Goal: Use online tool/utility: Use online tool/utility

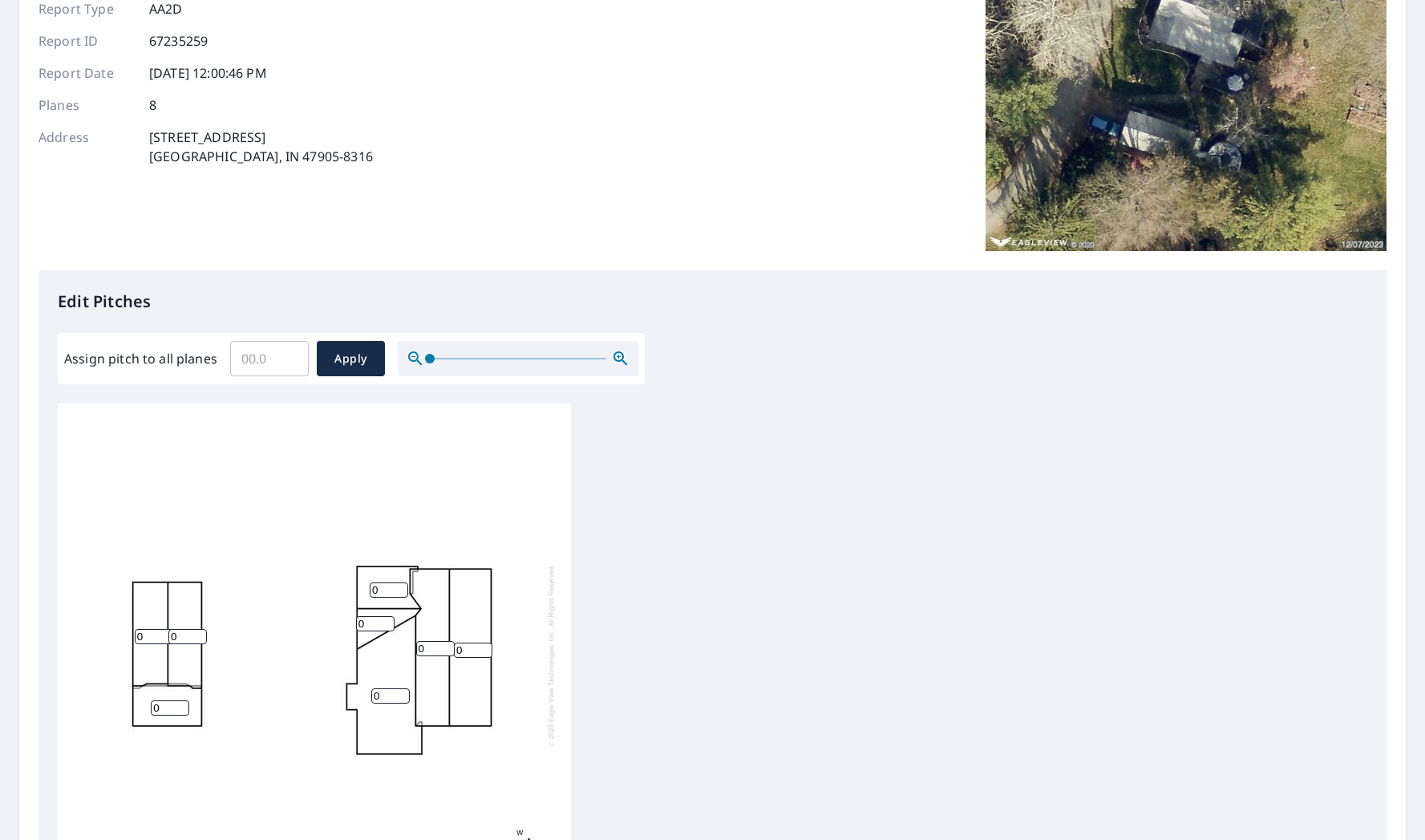
scroll to position [241, 0]
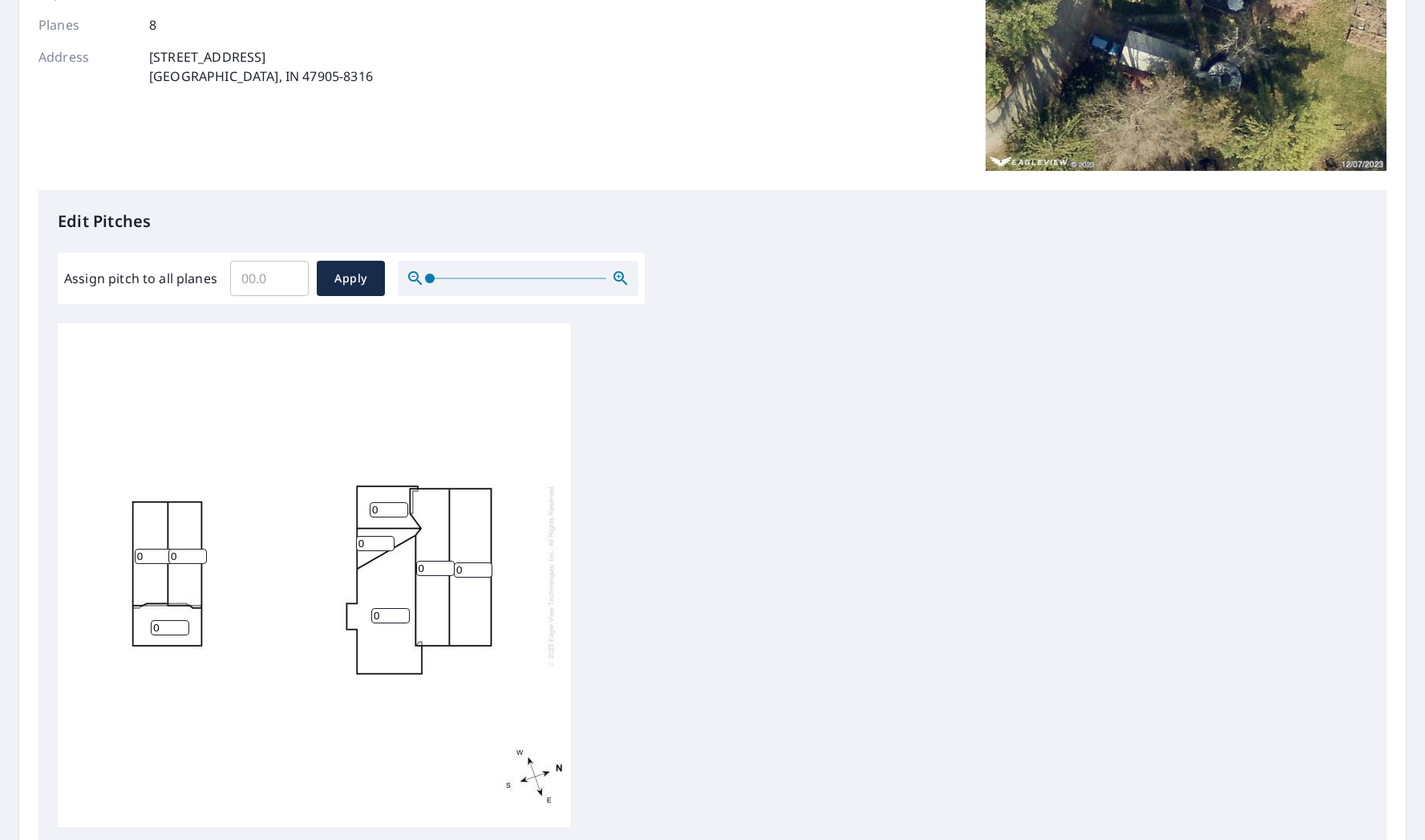
drag, startPoint x: 147, startPoint y: 556, endPoint x: 129, endPoint y: 557, distance: 18.0
click at [129, 557] on div "0 0 0 0 0 0 0 0" at bounding box center [314, 574] width 513 height 504
type input "4"
drag, startPoint x: 195, startPoint y: 551, endPoint x: 187, endPoint y: 552, distance: 8.1
click at [187, 552] on input "2" at bounding box center [188, 556] width 39 height 15
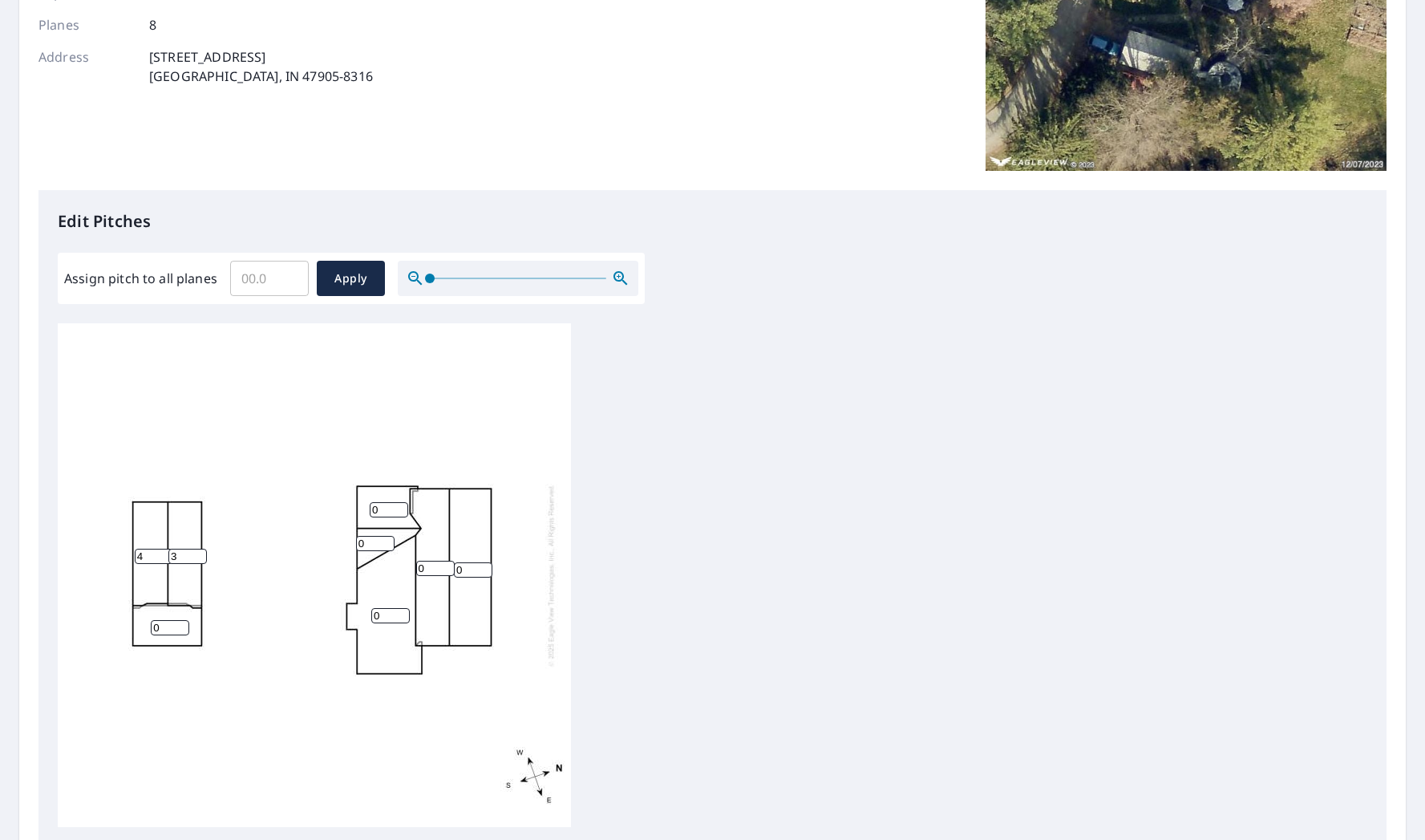
click at [195, 553] on input "3" at bounding box center [188, 556] width 39 height 15
type input "4"
click at [195, 553] on input "4" at bounding box center [188, 556] width 39 height 15
click at [167, 625] on input "0" at bounding box center [170, 627] width 39 height 15
drag, startPoint x: 167, startPoint y: 625, endPoint x: 148, endPoint y: 625, distance: 19.0
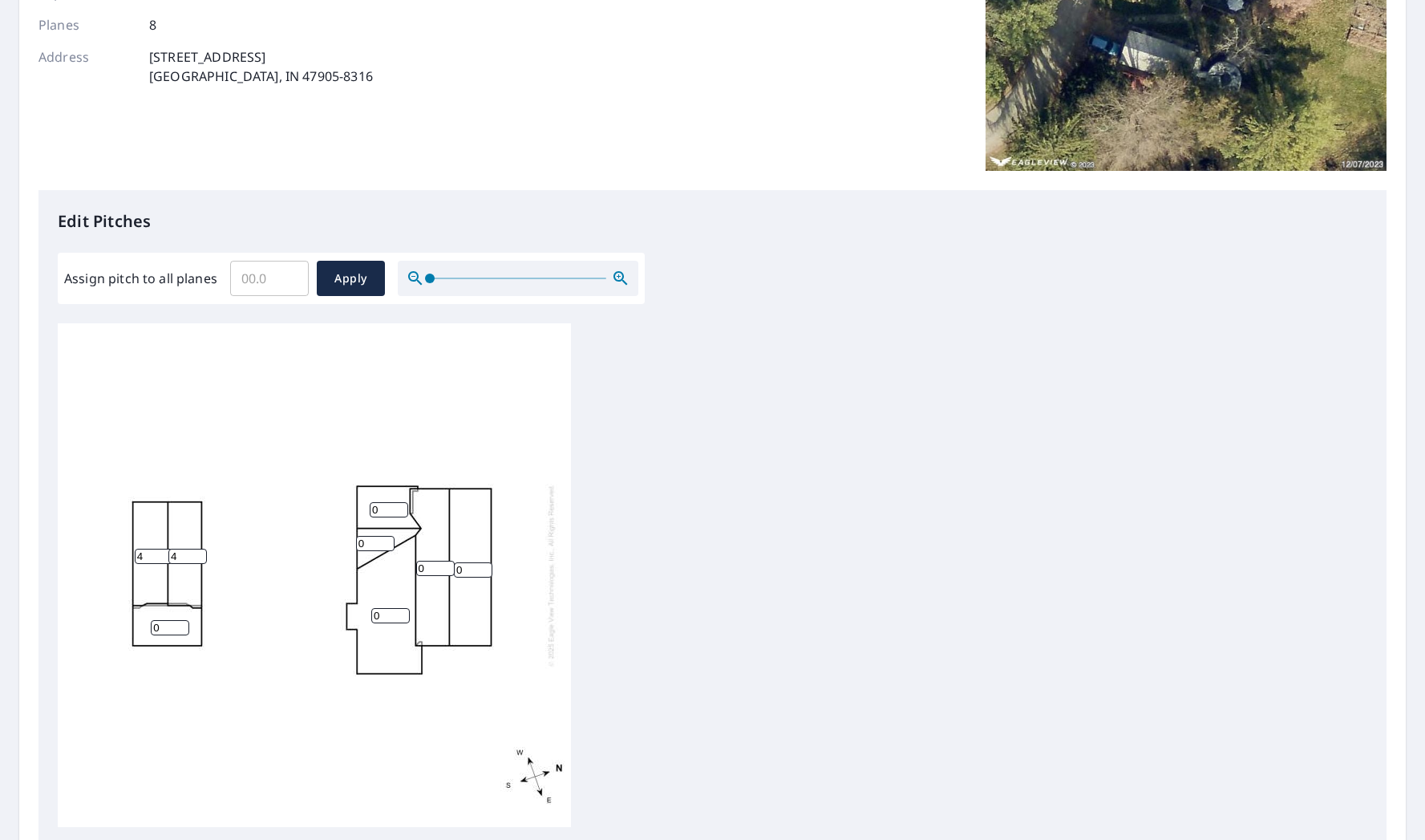
click at [148, 625] on div "0 0 0 4 4 0 0 0" at bounding box center [314, 574] width 513 height 504
type input "4"
click at [831, 543] on div "0 0 0 4 4 4 0 0" at bounding box center [712, 574] width 1310 height 504
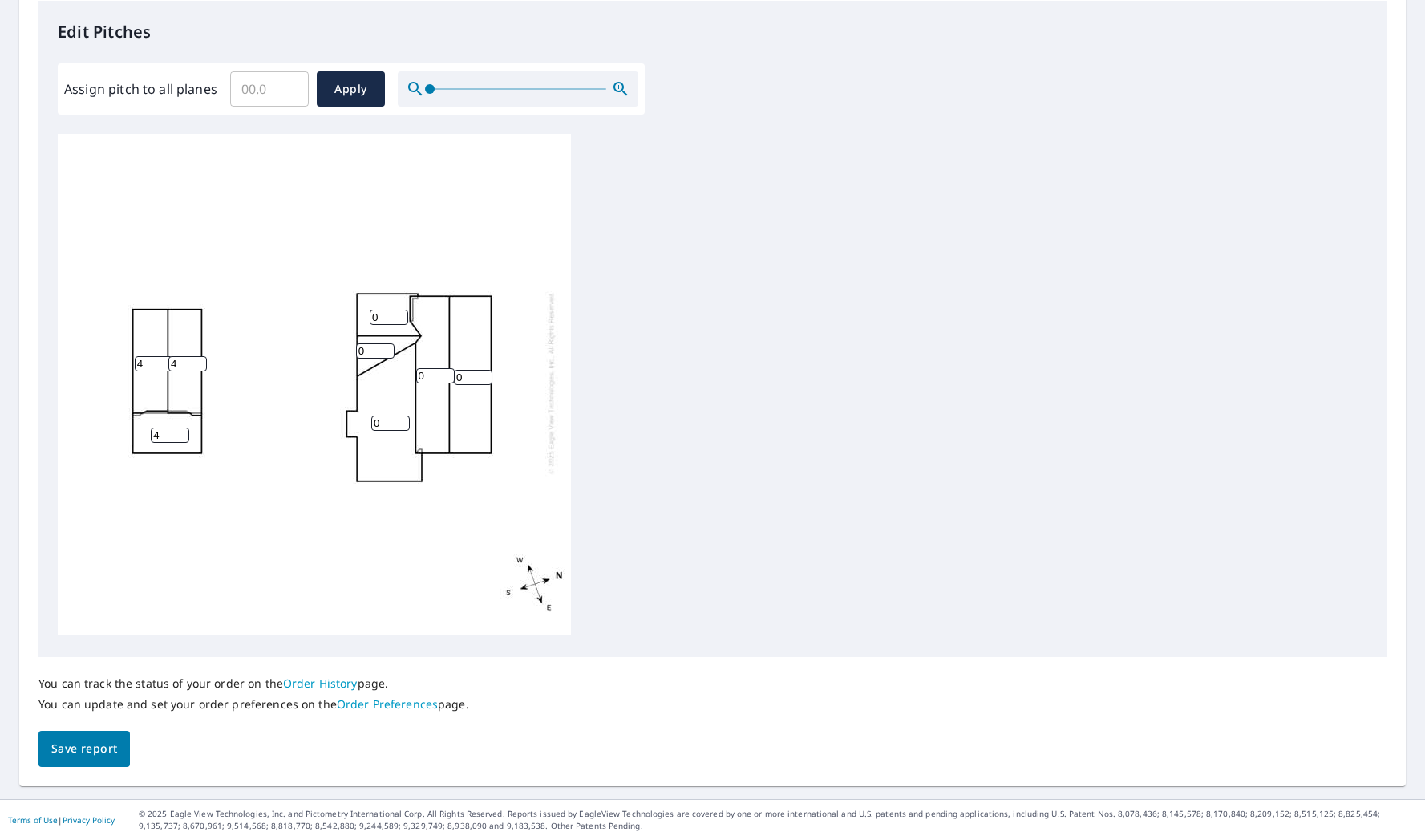
scroll to position [0, 0]
click at [393, 423] on input "0" at bounding box center [391, 426] width 39 height 15
click at [401, 423] on input "1" at bounding box center [391, 426] width 39 height 15
click at [401, 423] on input "2" at bounding box center [391, 426] width 39 height 15
type input "3"
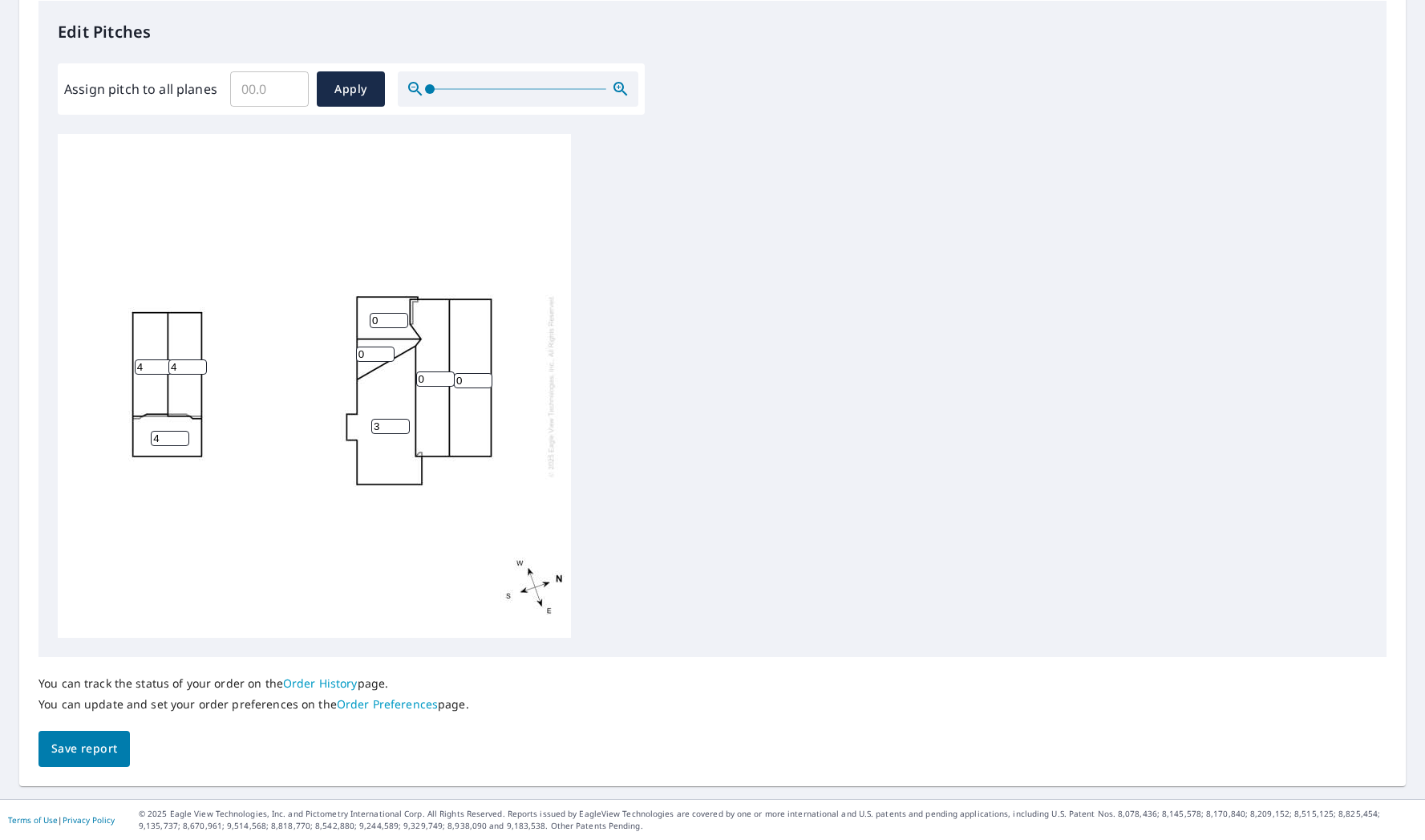
click at [401, 423] on input "3" at bounding box center [391, 426] width 39 height 15
click at [369, 358] on input "0" at bounding box center [375, 354] width 39 height 15
drag, startPoint x: 369, startPoint y: 358, endPoint x: 335, endPoint y: 357, distance: 34.0
click at [335, 357] on div "3 0 0 4 4 4 0 0" at bounding box center [314, 386] width 513 height 504
type input "5"
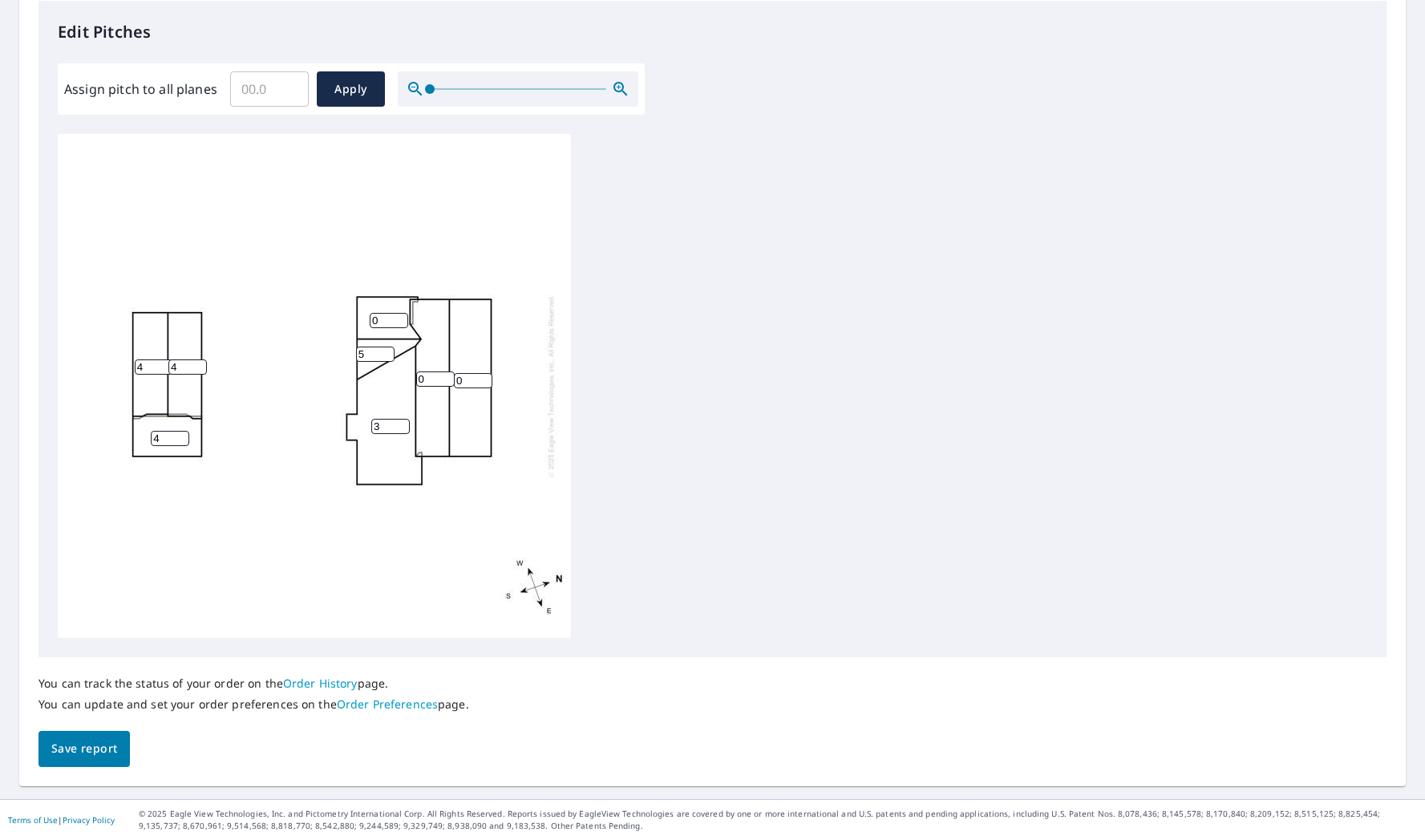
drag, startPoint x: 388, startPoint y: 321, endPoint x: 323, endPoint y: 317, distance: 65.1
click at [323, 317] on div "3 0 0 4 4 4 0 5" at bounding box center [314, 386] width 513 height 504
type input "5"
drag, startPoint x: 434, startPoint y: 380, endPoint x: 337, endPoint y: 380, distance: 97.0
click at [337, 380] on div "3 0 0 4 4 4 5 5" at bounding box center [314, 386] width 513 height 504
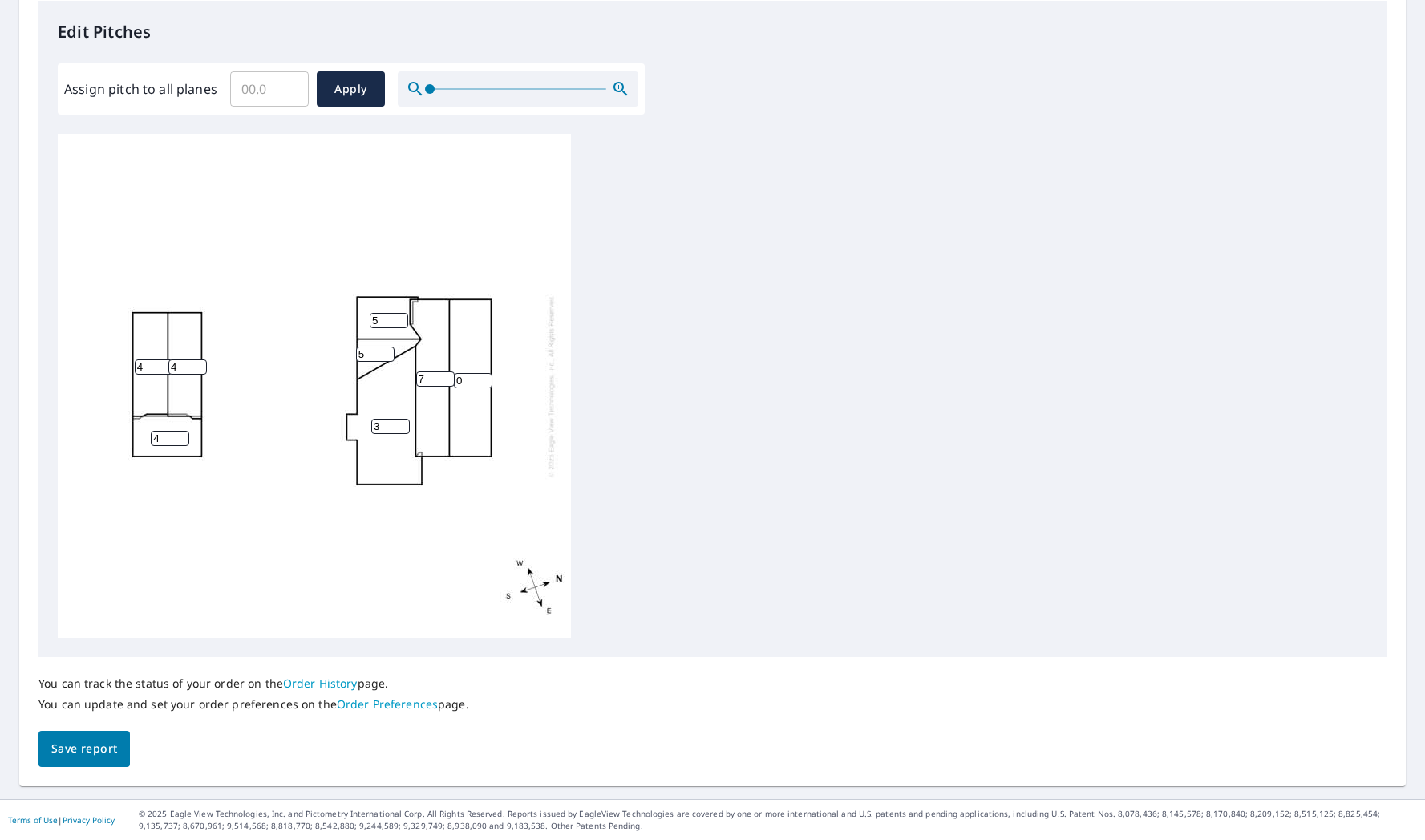
type input "7"
drag, startPoint x: 479, startPoint y: 377, endPoint x: 470, endPoint y: 377, distance: 9.0
click at [470, 377] on input "2" at bounding box center [474, 381] width 39 height 15
drag, startPoint x: 466, startPoint y: 377, endPoint x: 445, endPoint y: 378, distance: 21.0
click at [445, 378] on div "3 2 7 4 4 4 5 5" at bounding box center [314, 386] width 513 height 504
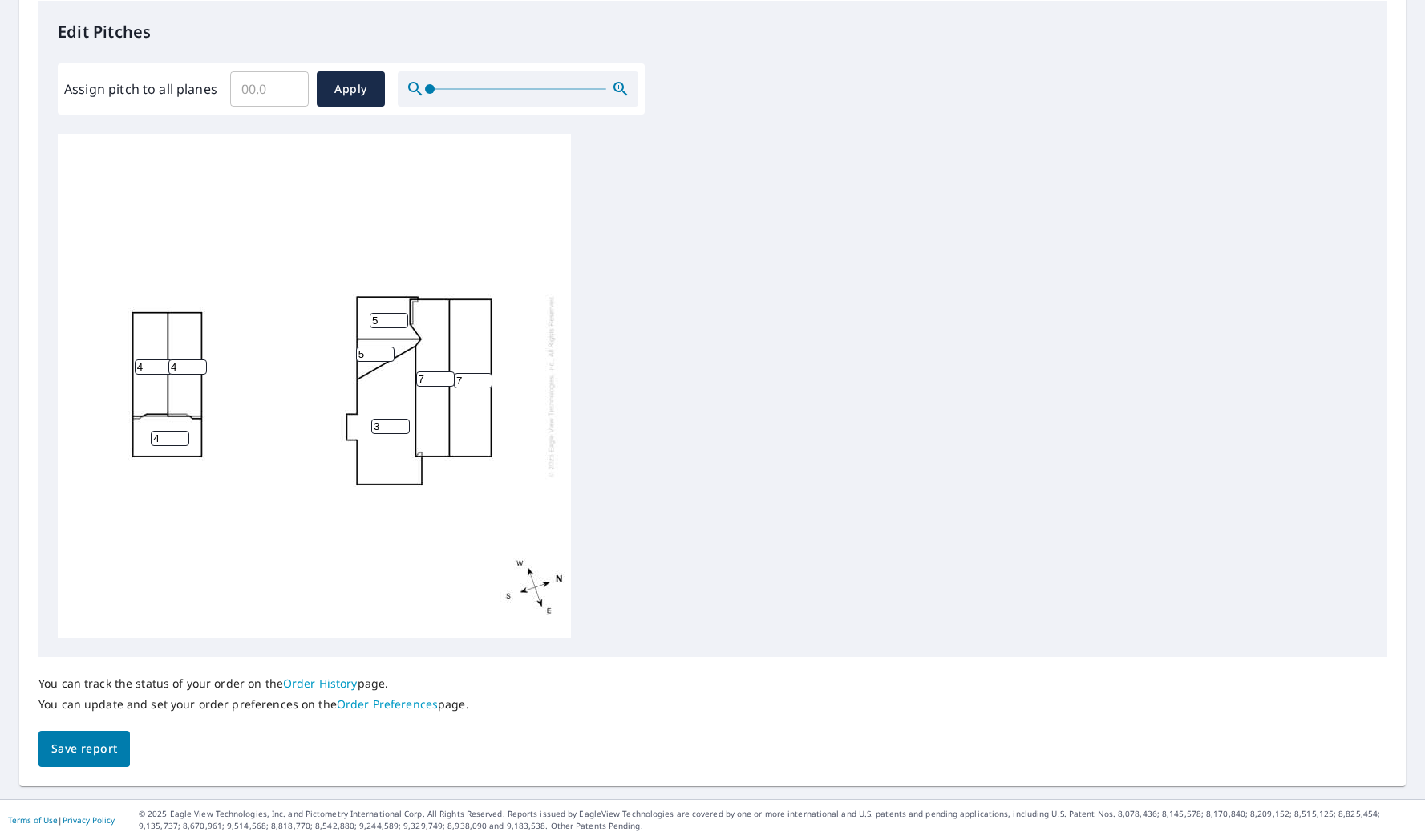
type input "7"
click at [56, 746] on span "Save report" at bounding box center [84, 748] width 66 height 20
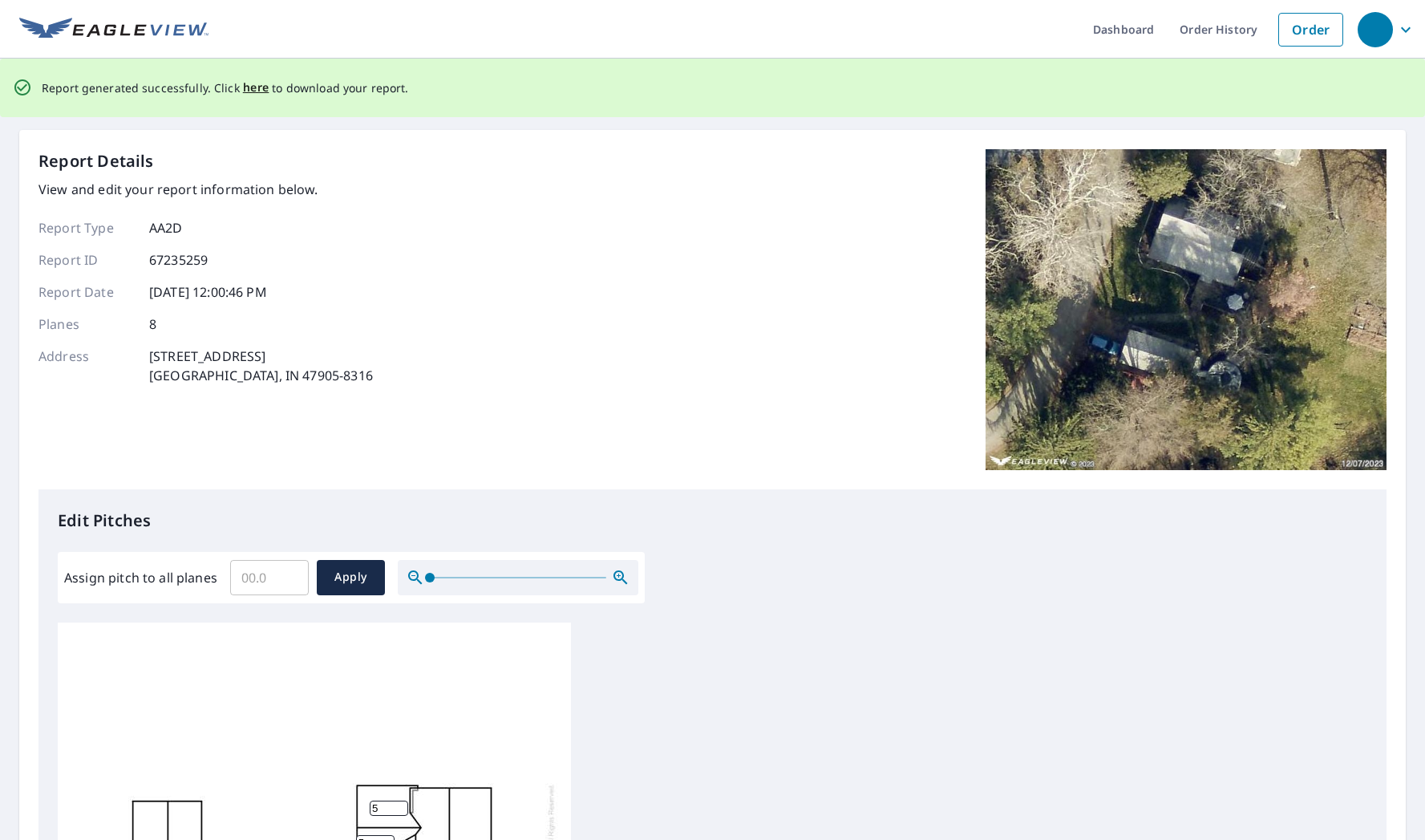
click at [839, 417] on div "Report Details View and edit your report information below. Report Type AA2D Re…" at bounding box center [712, 319] width 1349 height 340
click at [249, 87] on span "here" at bounding box center [255, 87] width 26 height 20
